Goal: Task Accomplishment & Management: Complete application form

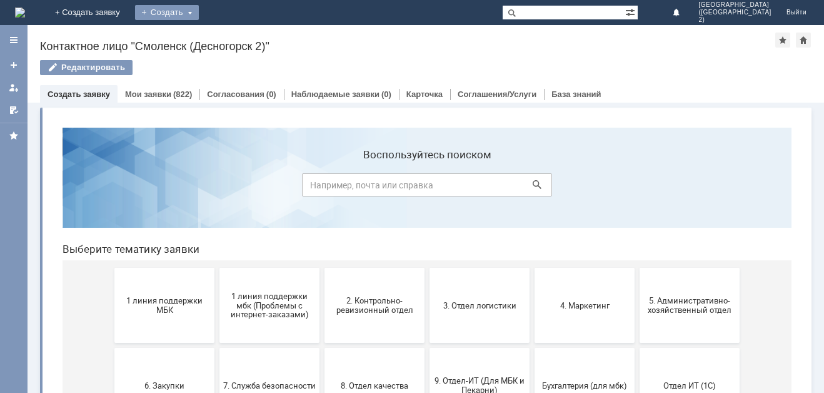
click at [199, 16] on div "Создать" at bounding box center [167, 12] width 64 height 15
click at [233, 42] on link "Заявка" at bounding box center [185, 37] width 95 height 15
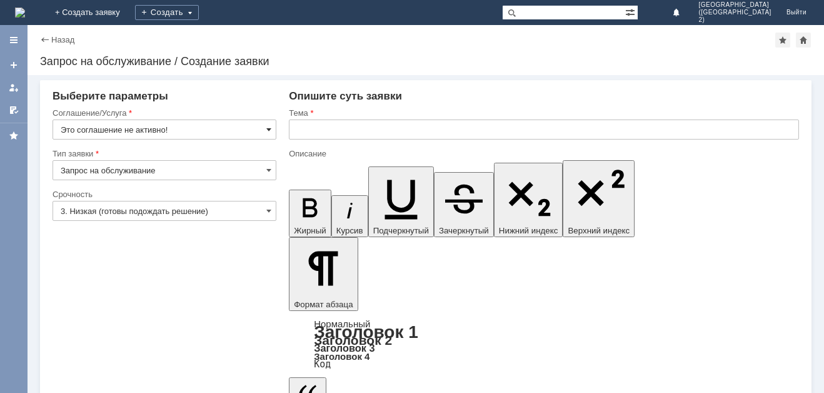
click at [268, 133] on span at bounding box center [268, 129] width 5 height 10
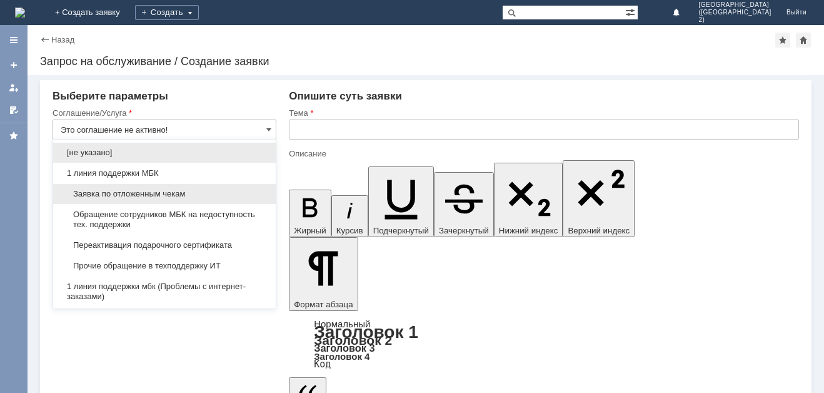
click at [250, 194] on span "Заявка по отложенным чекам" at bounding box center [165, 194] width 208 height 10
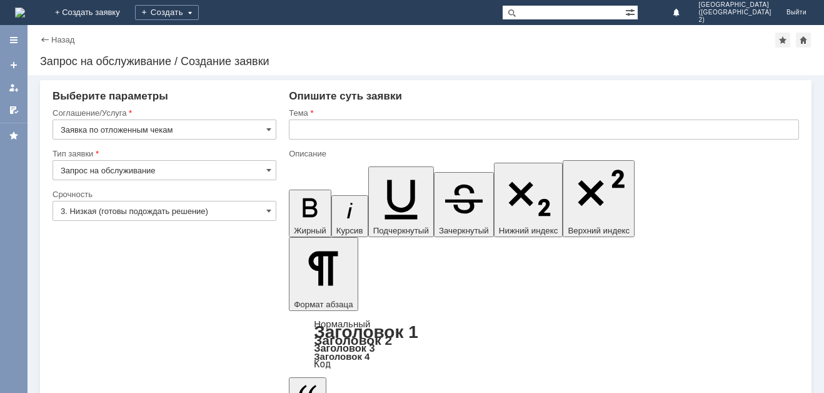
type input "Заявка по отложенным чекам"
click at [270, 206] on div "3. Низкая (готовы подождать решение)" at bounding box center [165, 211] width 224 height 20
click at [264, 211] on input "3. Низкая (готовы подождать решение)" at bounding box center [165, 211] width 224 height 20
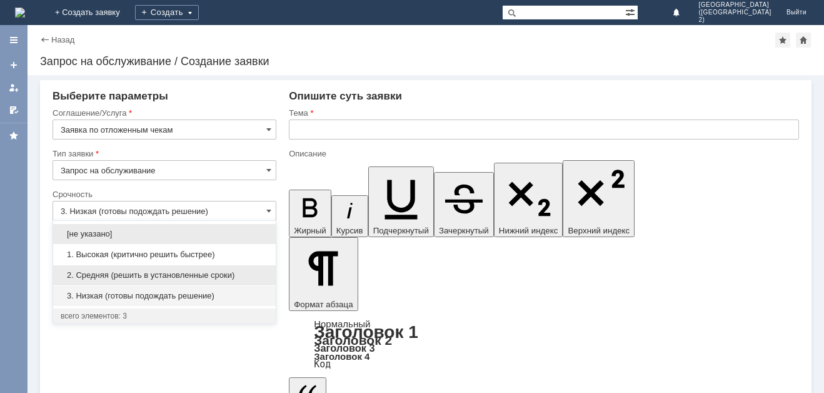
click at [248, 271] on span "2. Средняя (решить в установленные сроки)" at bounding box center [165, 275] width 208 height 10
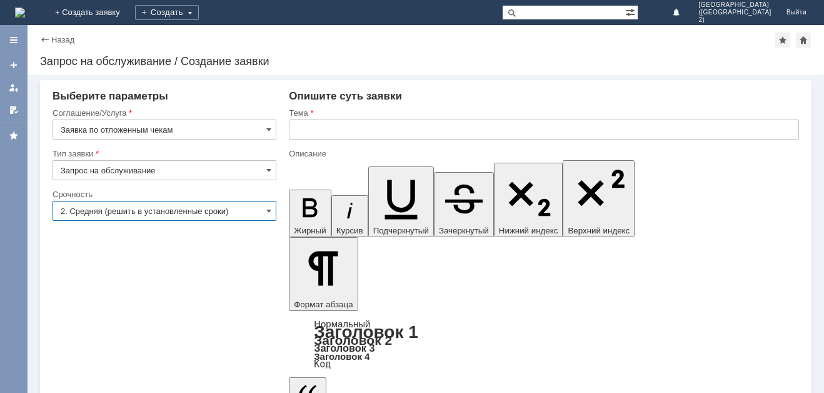
type input "2. Средняя (решить в установленные сроки)"
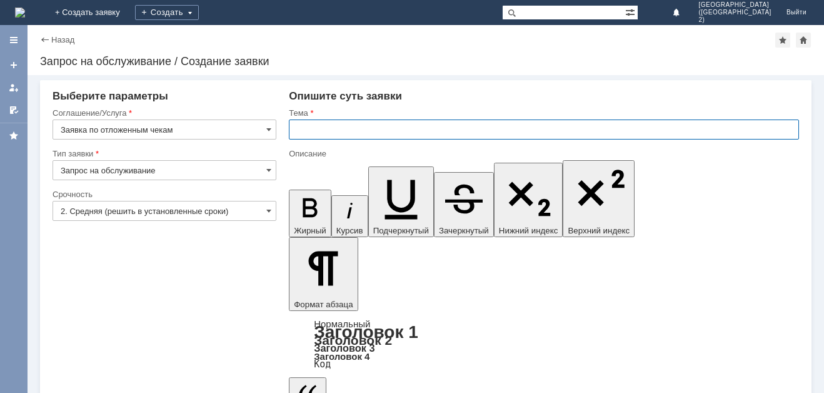
click at [334, 131] on input "text" at bounding box center [544, 129] width 510 height 20
type input "прошу вас удалить отложенные чеки"
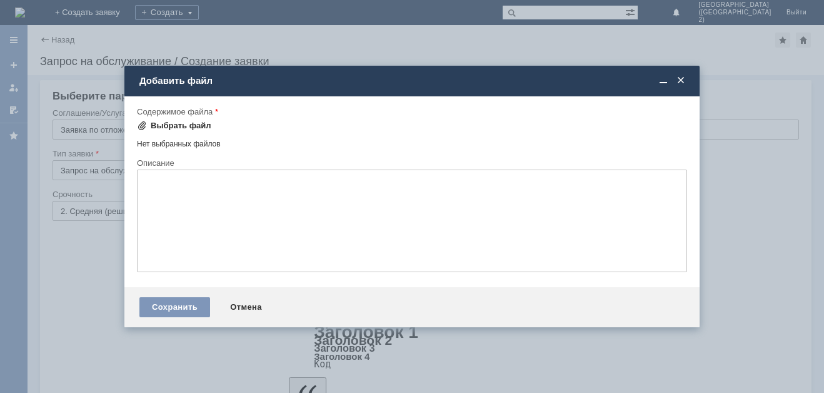
click at [191, 130] on div "Выбрать файл" at bounding box center [181, 126] width 61 height 10
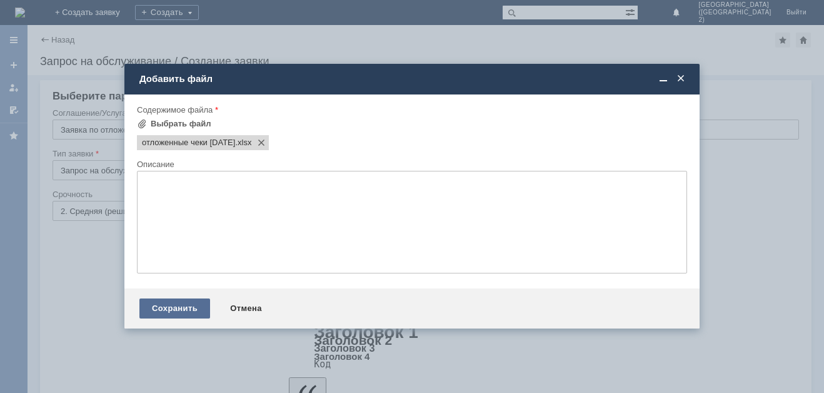
click at [193, 310] on div "Сохранить" at bounding box center [174, 308] width 71 height 20
